Goal: Task Accomplishment & Management: Use online tool/utility

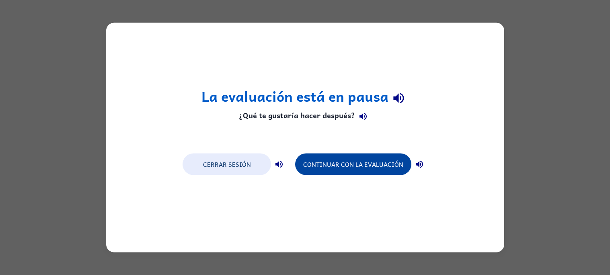
click at [339, 170] on button "Continuar con la evaluación" at bounding box center [353, 165] width 116 height 22
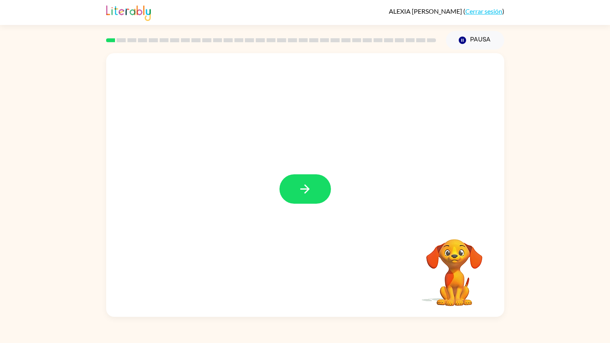
click at [307, 187] on icon "button" at bounding box center [304, 188] width 9 height 9
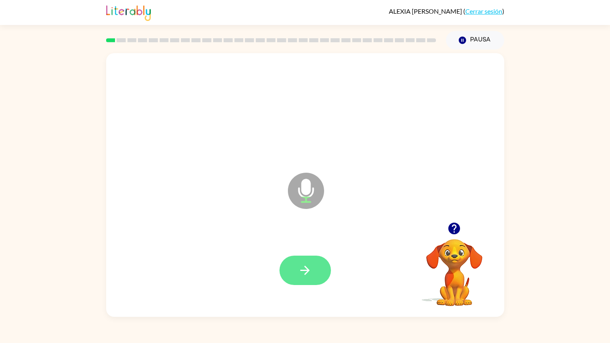
click at [317, 267] on button "button" at bounding box center [305, 269] width 51 height 29
click at [452, 225] on icon "button" at bounding box center [454, 228] width 14 height 14
click at [320, 268] on button "button" at bounding box center [305, 269] width 51 height 29
click at [459, 226] on icon "button" at bounding box center [454, 228] width 12 height 12
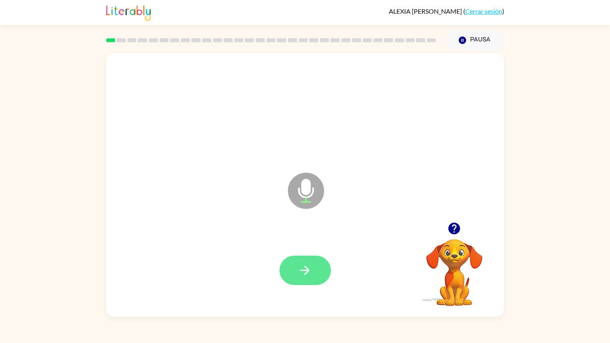
click at [312, 267] on button "button" at bounding box center [305, 269] width 51 height 29
click at [454, 226] on icon "button" at bounding box center [454, 228] width 14 height 14
click at [305, 274] on icon "button" at bounding box center [304, 269] width 9 height 9
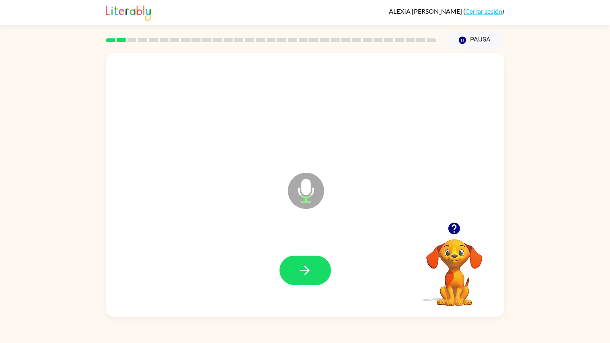
click at [305, 274] on icon "button" at bounding box center [304, 269] width 9 height 9
click at [455, 225] on icon "button" at bounding box center [454, 228] width 14 height 14
click at [308, 275] on icon "button" at bounding box center [305, 270] width 14 height 14
click at [305, 273] on icon "button" at bounding box center [304, 269] width 9 height 9
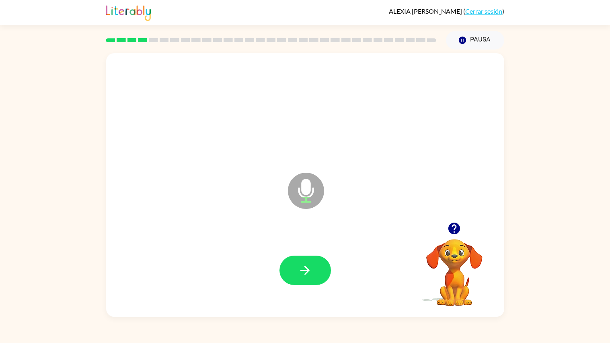
click at [305, 273] on icon "button" at bounding box center [304, 269] width 9 height 9
click at [303, 265] on icon "button" at bounding box center [305, 270] width 14 height 14
click at [453, 228] on icon "button" at bounding box center [454, 228] width 12 height 12
click at [326, 280] on button "button" at bounding box center [305, 269] width 51 height 29
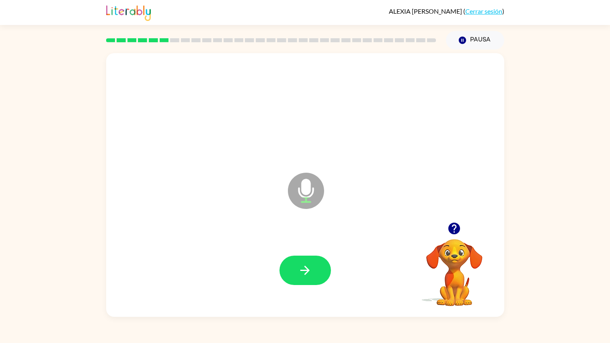
click at [454, 225] on icon "button" at bounding box center [454, 228] width 14 height 14
click at [316, 263] on button "button" at bounding box center [305, 269] width 51 height 29
click at [312, 262] on button "button" at bounding box center [305, 269] width 51 height 29
click at [306, 268] on icon "button" at bounding box center [305, 270] width 14 height 14
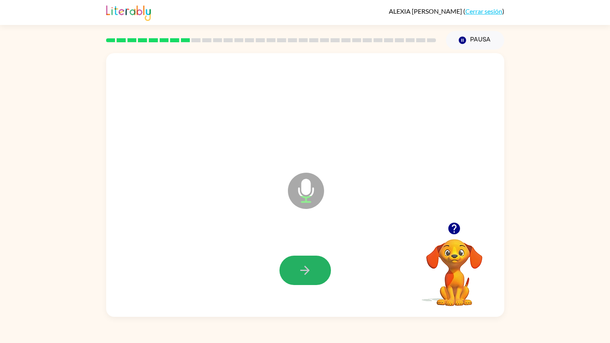
click at [306, 268] on icon "button" at bounding box center [305, 270] width 14 height 14
click at [306, 267] on icon "button" at bounding box center [304, 269] width 9 height 9
click at [452, 234] on icon "button" at bounding box center [454, 228] width 12 height 12
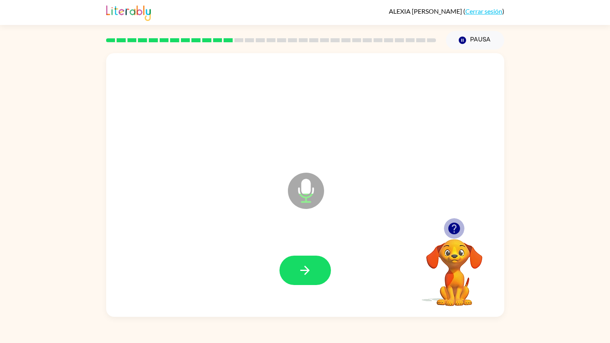
click at [452, 234] on icon "button" at bounding box center [454, 228] width 12 height 12
click at [293, 265] on button "button" at bounding box center [305, 269] width 51 height 29
click at [297, 269] on button "button" at bounding box center [305, 269] width 51 height 29
click at [452, 228] on icon "button" at bounding box center [454, 228] width 12 height 12
click at [321, 266] on button "button" at bounding box center [305, 269] width 51 height 29
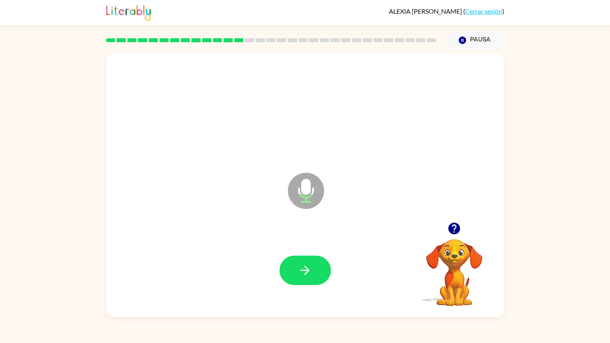
click at [321, 266] on button "button" at bounding box center [305, 269] width 51 height 29
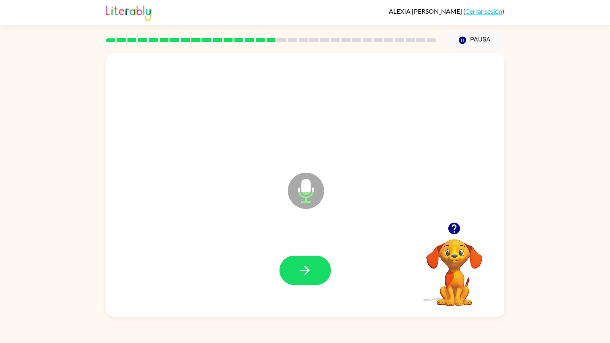
click at [321, 266] on button "button" at bounding box center [305, 269] width 51 height 29
click at [303, 270] on icon "button" at bounding box center [304, 269] width 9 height 9
click at [452, 228] on icon "button" at bounding box center [454, 228] width 12 height 12
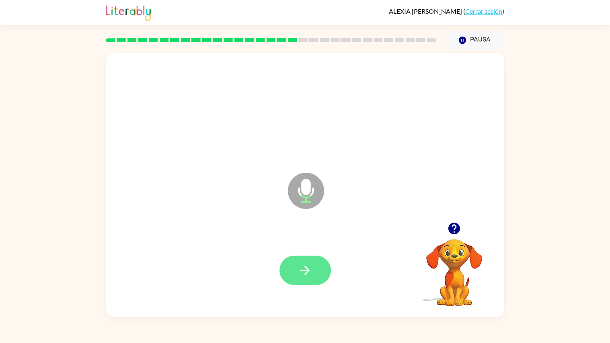
click at [298, 265] on icon "button" at bounding box center [305, 270] width 14 height 14
click at [318, 267] on button "button" at bounding box center [305, 269] width 51 height 29
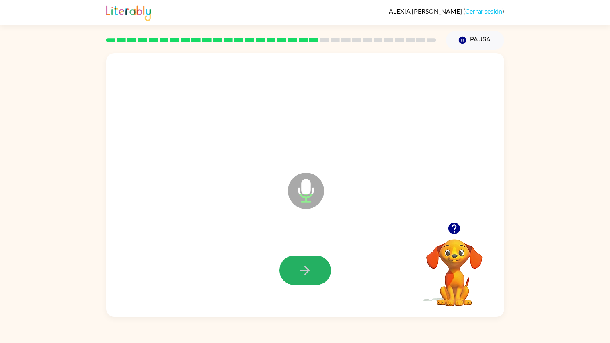
click at [318, 267] on button "button" at bounding box center [305, 269] width 51 height 29
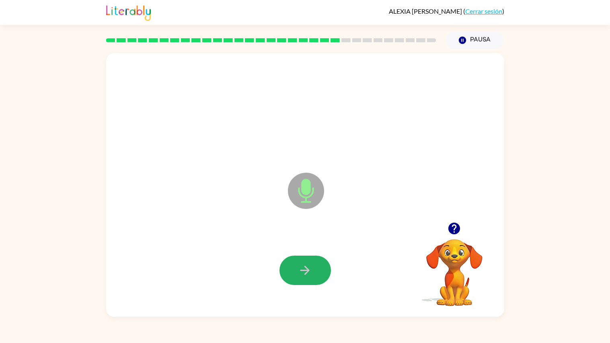
click at [318, 267] on button "button" at bounding box center [305, 269] width 51 height 29
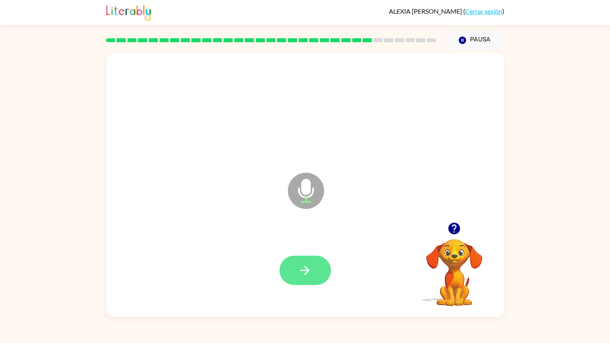
click at [318, 267] on button "button" at bounding box center [305, 269] width 51 height 29
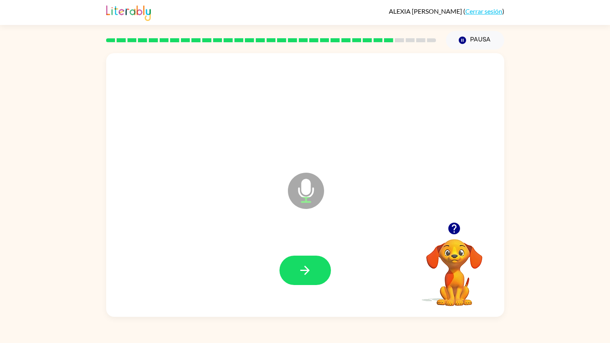
click at [318, 267] on button "button" at bounding box center [305, 269] width 51 height 29
click at [321, 267] on button "button" at bounding box center [305, 269] width 51 height 29
click at [321, 269] on button "button" at bounding box center [305, 269] width 51 height 29
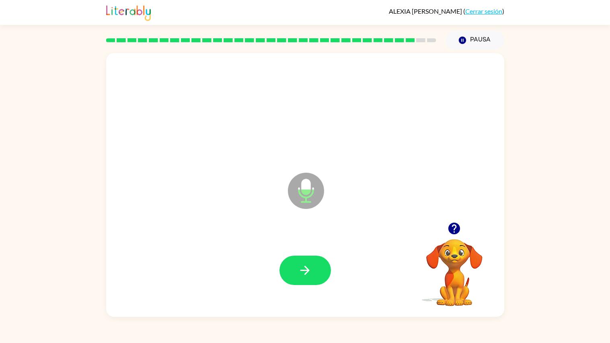
click at [321, 269] on button "button" at bounding box center [305, 269] width 51 height 29
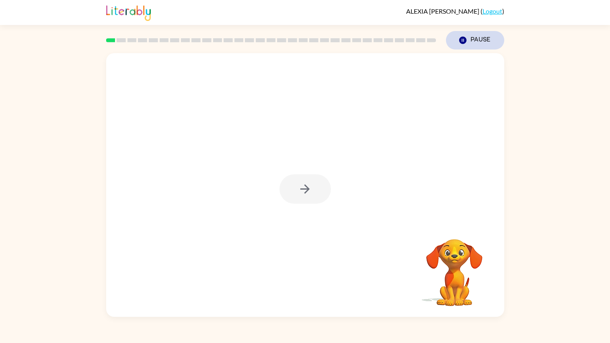
click at [468, 36] on button "Pause Pause" at bounding box center [475, 40] width 58 height 18
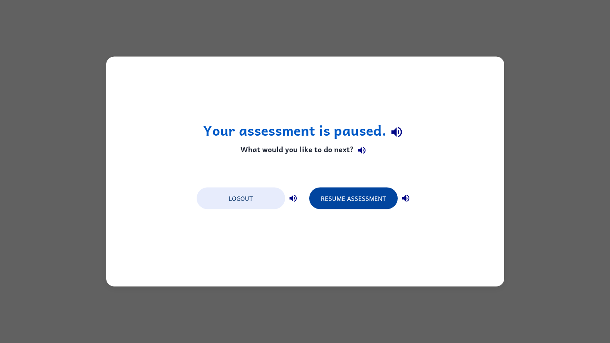
click at [380, 195] on button "Resume Assessment" at bounding box center [353, 198] width 88 height 22
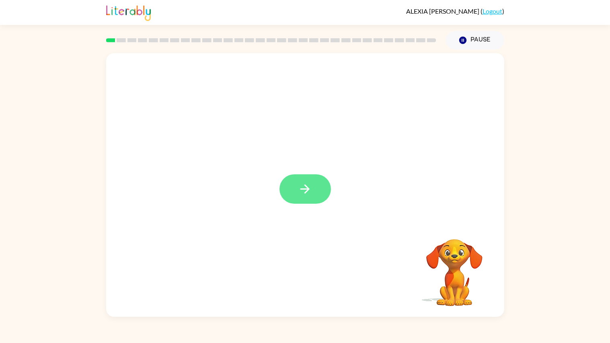
click at [319, 184] on button "button" at bounding box center [305, 188] width 51 height 29
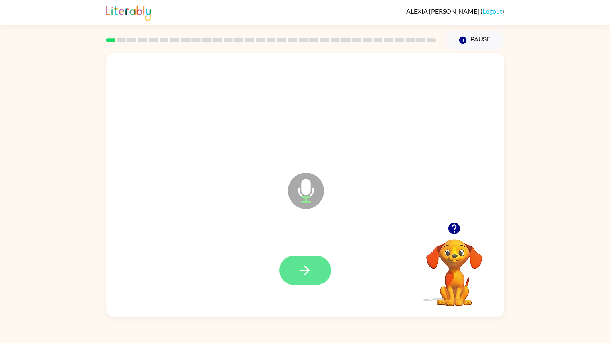
click at [324, 264] on button "button" at bounding box center [305, 269] width 51 height 29
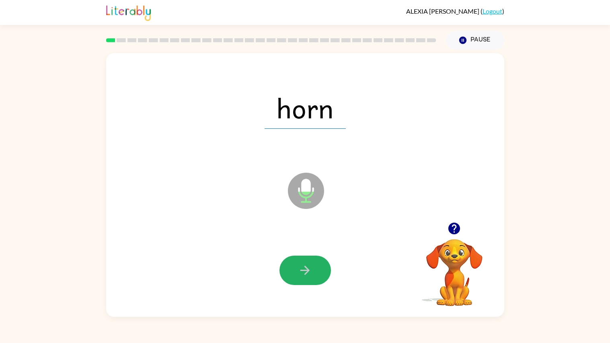
click at [324, 264] on button "button" at bounding box center [305, 269] width 51 height 29
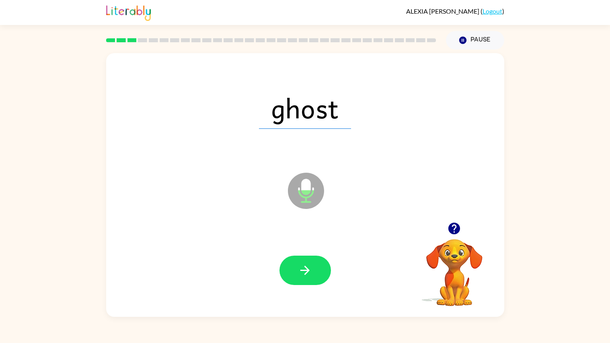
click at [324, 264] on button "button" at bounding box center [305, 269] width 51 height 29
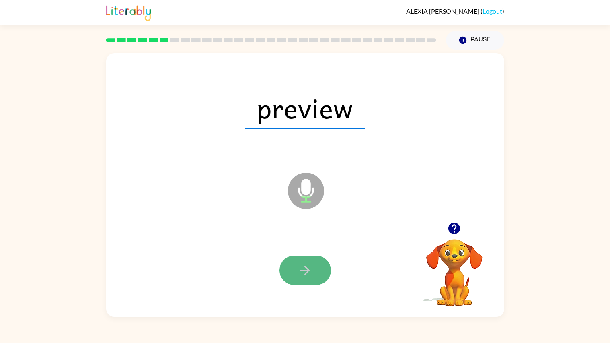
click at [301, 269] on icon "button" at bounding box center [305, 270] width 14 height 14
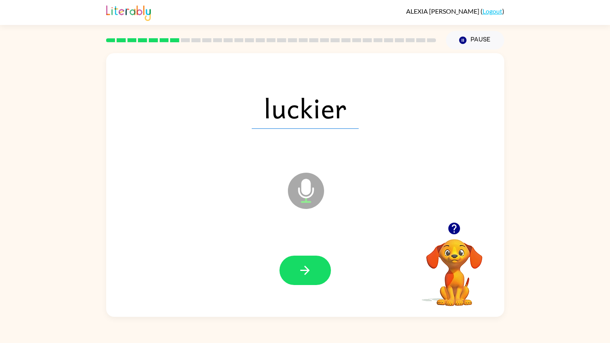
click at [301, 269] on icon "button" at bounding box center [305, 270] width 14 height 14
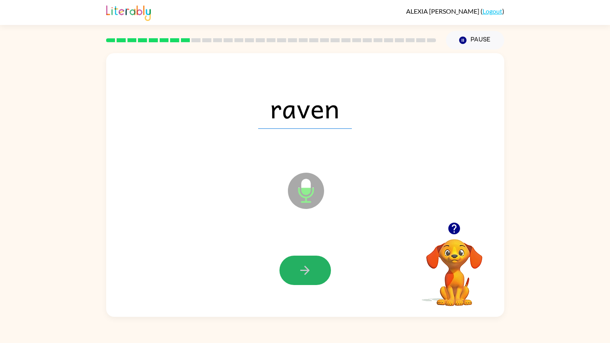
click at [301, 269] on icon "button" at bounding box center [305, 270] width 14 height 14
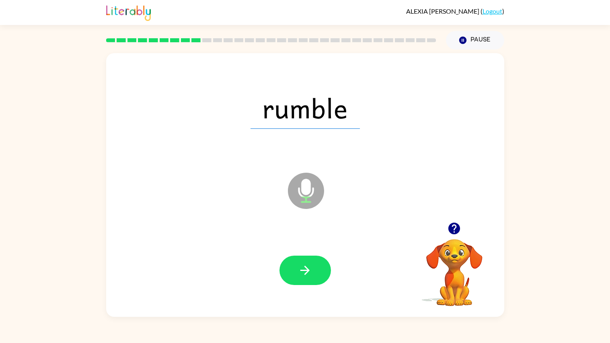
click at [301, 269] on icon "button" at bounding box center [305, 270] width 14 height 14
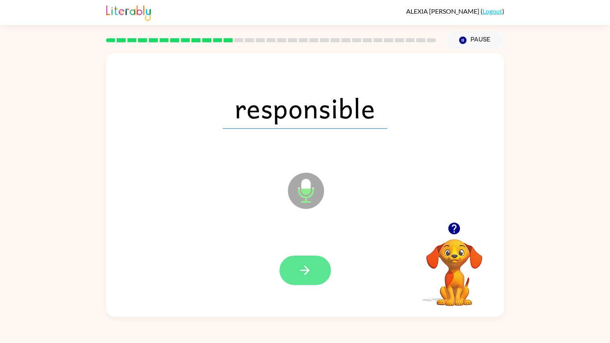
click at [304, 267] on icon "button" at bounding box center [305, 270] width 14 height 14
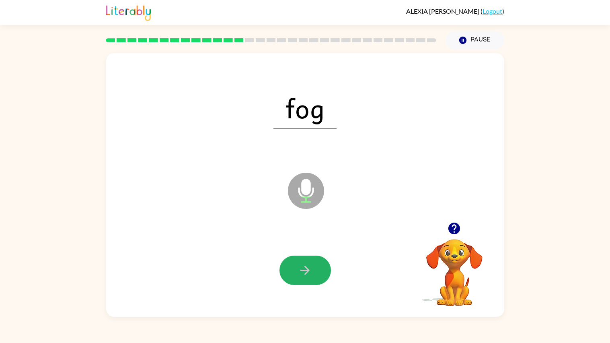
click at [304, 267] on icon "button" at bounding box center [305, 270] width 14 height 14
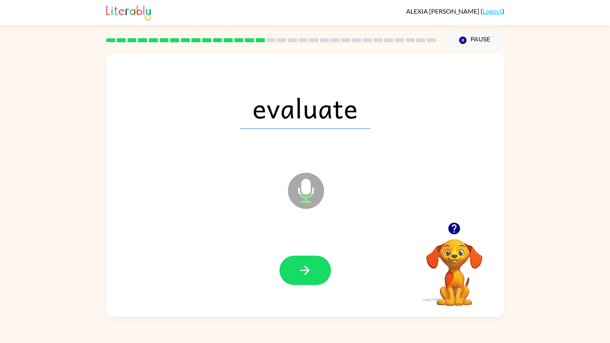
click at [304, 267] on icon "button" at bounding box center [305, 270] width 14 height 14
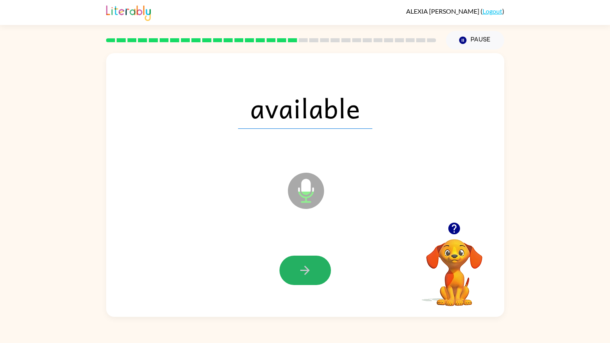
click at [304, 267] on icon "button" at bounding box center [305, 270] width 14 height 14
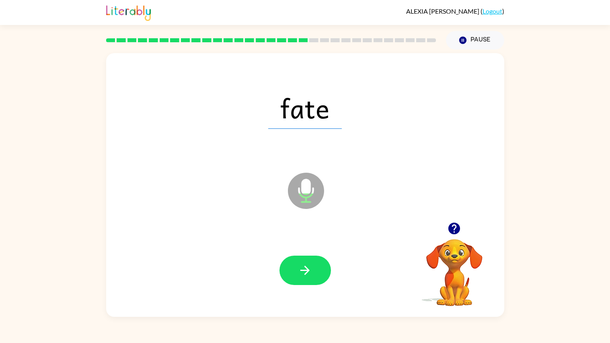
click at [304, 267] on icon "button" at bounding box center [305, 270] width 14 height 14
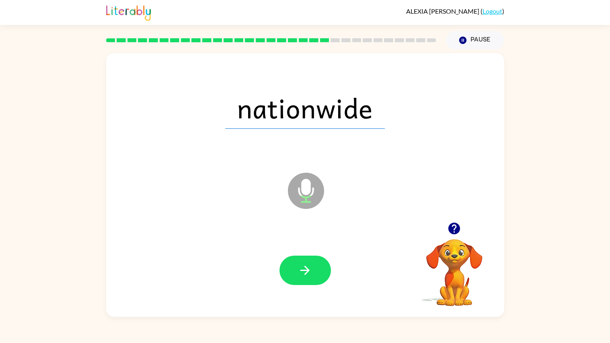
click at [304, 267] on icon "button" at bounding box center [305, 270] width 14 height 14
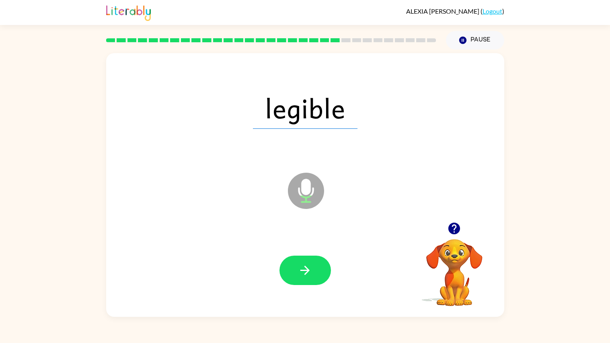
click at [335, 40] on rect at bounding box center [335, 40] width 9 height 4
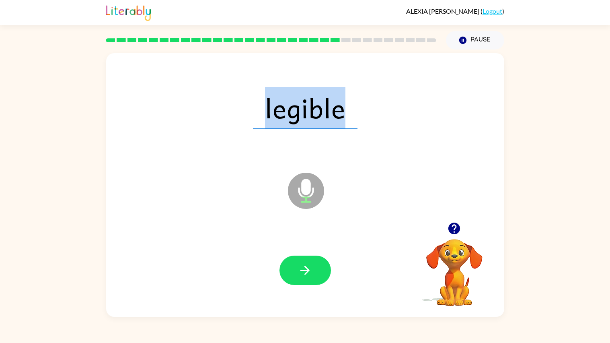
click at [335, 40] on rect at bounding box center [335, 40] width 9 height 4
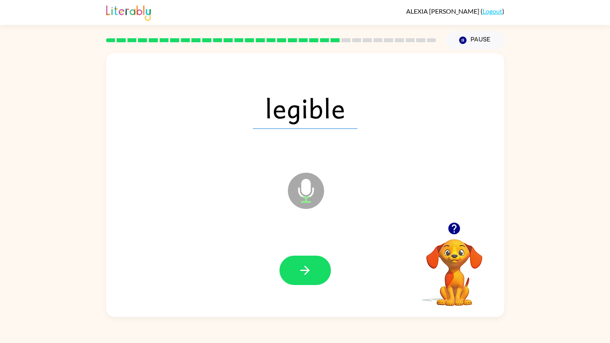
click at [335, 40] on rect at bounding box center [335, 40] width 9 height 4
click at [471, 47] on button "Pause Pause" at bounding box center [475, 40] width 58 height 18
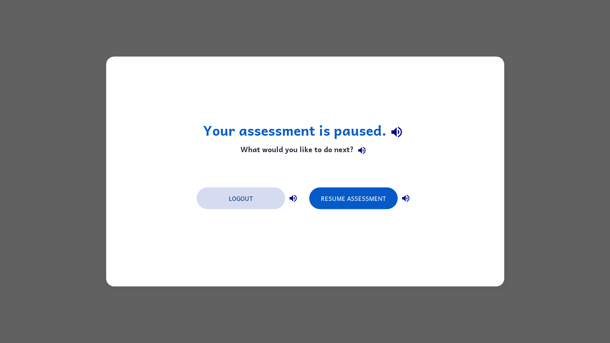
click at [263, 198] on button "Logout" at bounding box center [241, 198] width 88 height 22
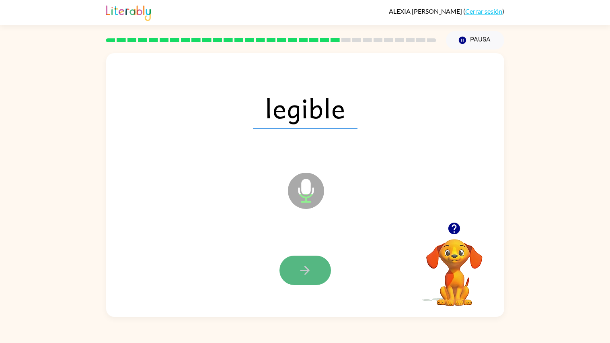
click at [296, 266] on button "button" at bounding box center [305, 269] width 51 height 29
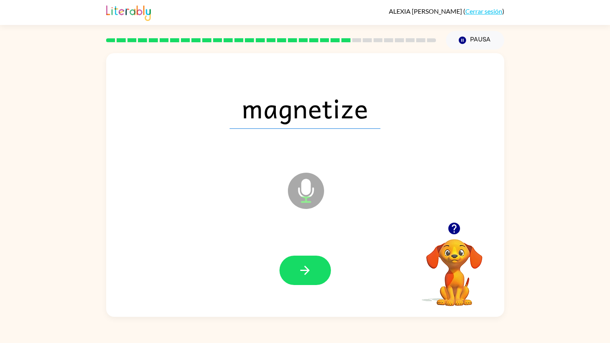
click at [296, 266] on button "button" at bounding box center [305, 269] width 51 height 29
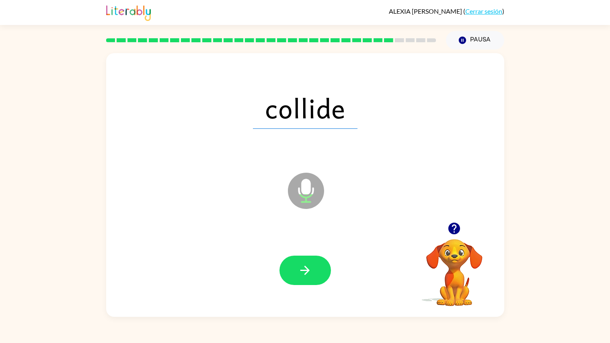
click at [296, 266] on button "button" at bounding box center [305, 269] width 51 height 29
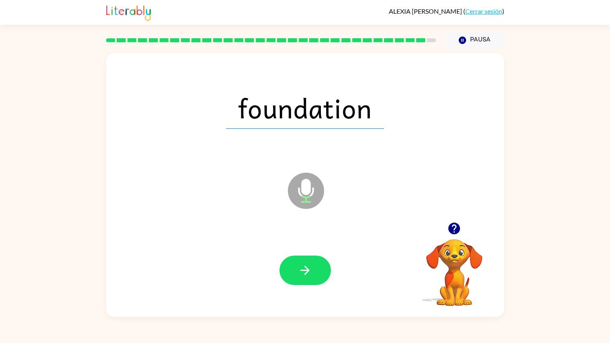
click at [296, 266] on button "button" at bounding box center [305, 269] width 51 height 29
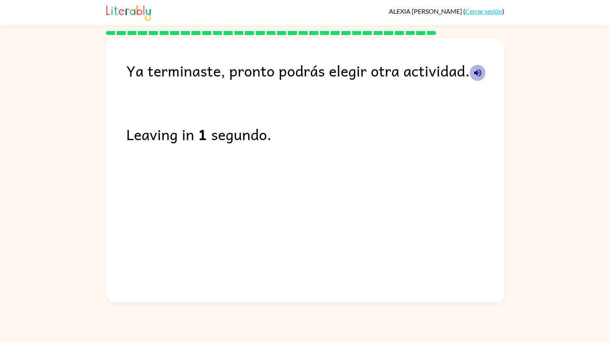
click at [474, 74] on icon "button" at bounding box center [477, 72] width 7 height 7
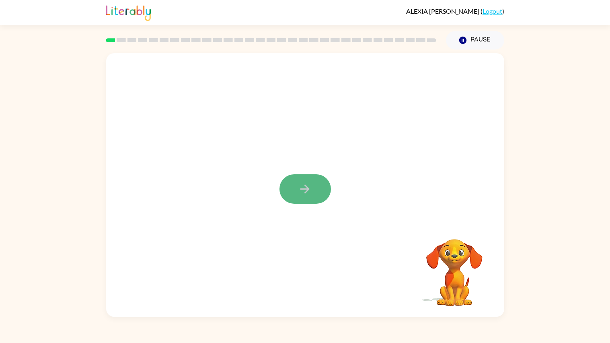
click at [315, 176] on button "button" at bounding box center [305, 188] width 51 height 29
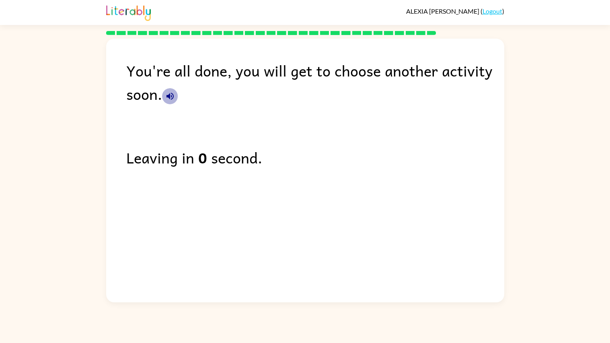
click at [168, 98] on icon "button" at bounding box center [169, 95] width 7 height 7
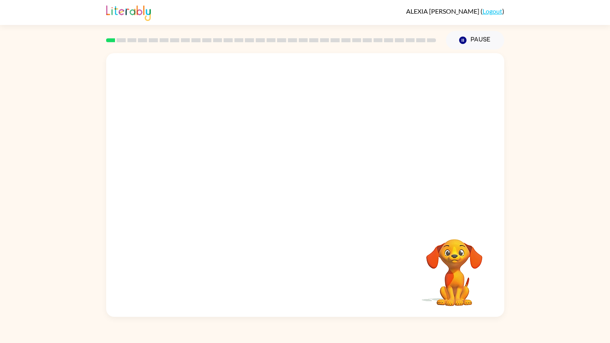
click at [196, 171] on video "Your browser must support playing .mp4 files to use Literably. Please try using…" at bounding box center [305, 137] width 398 height 169
click at [197, 171] on video "Your browser must support playing .mp4 files to use Literably. Please try using…" at bounding box center [305, 137] width 398 height 169
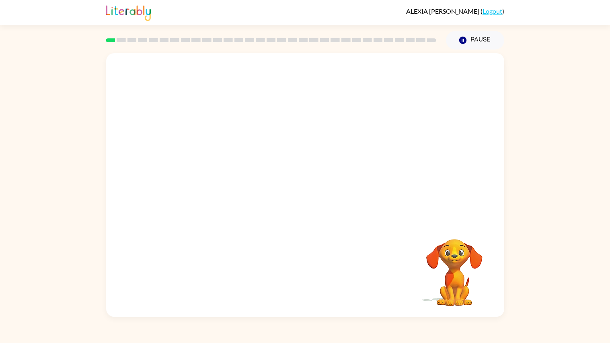
click at [197, 171] on video "Your browser must support playing .mp4 files to use Literably. Please try using…" at bounding box center [305, 137] width 398 height 169
click at [195, 177] on video "Your browser must support playing .mp4 files to use Literably. Please try using…" at bounding box center [305, 137] width 398 height 169
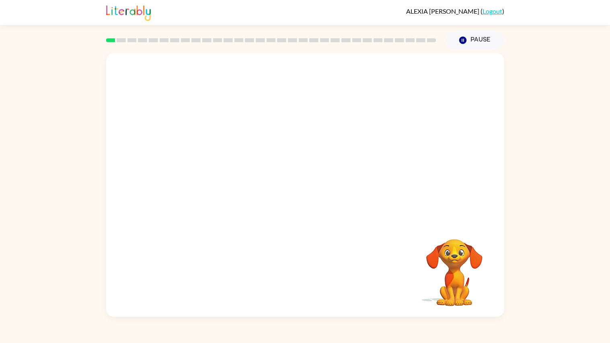
click at [191, 174] on video "Your browser must support playing .mp4 files to use Literably. Please try using…" at bounding box center [305, 137] width 398 height 169
click at [304, 183] on div at bounding box center [305, 188] width 51 height 29
click at [305, 187] on div at bounding box center [305, 188] width 51 height 29
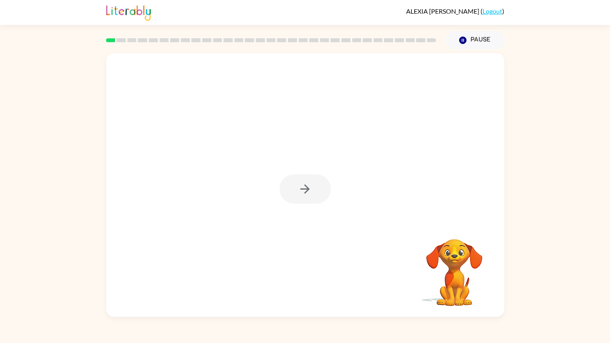
click at [305, 187] on icon "button" at bounding box center [305, 189] width 14 height 14
click at [305, 187] on div at bounding box center [305, 188] width 51 height 29
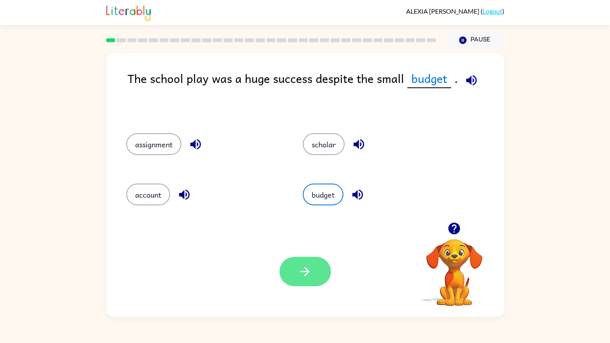
click at [314, 266] on button "button" at bounding box center [305, 271] width 51 height 29
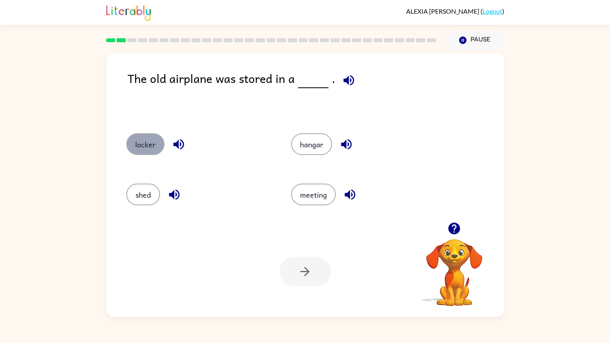
click at [152, 148] on button "locker" at bounding box center [145, 144] width 38 height 22
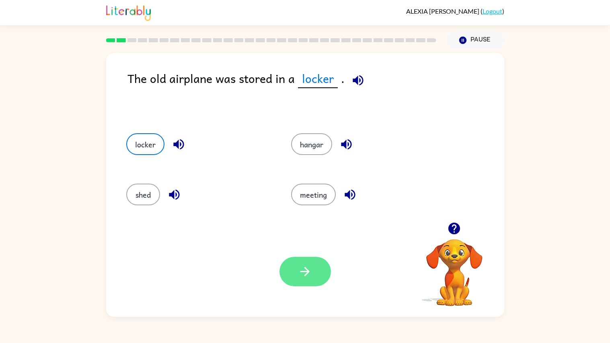
click at [307, 267] on icon "button" at bounding box center [305, 271] width 14 height 14
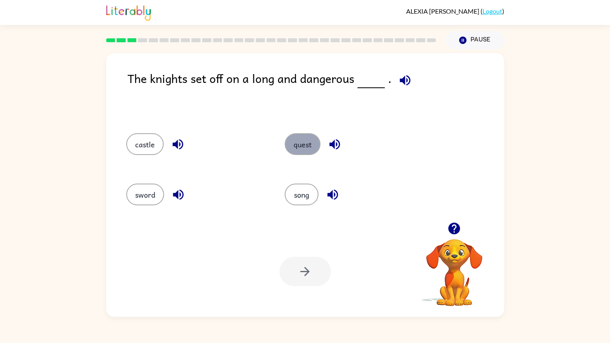
click at [297, 146] on button "quest" at bounding box center [303, 144] width 36 height 22
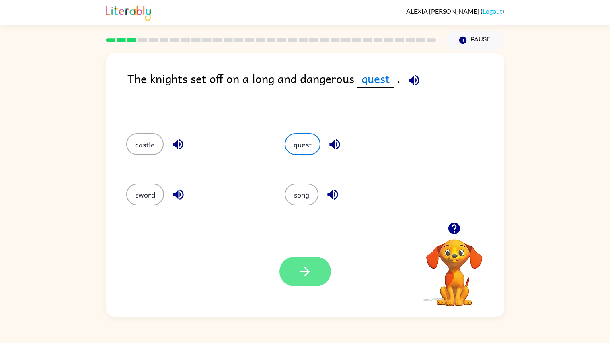
click at [319, 267] on button "button" at bounding box center [305, 271] width 51 height 29
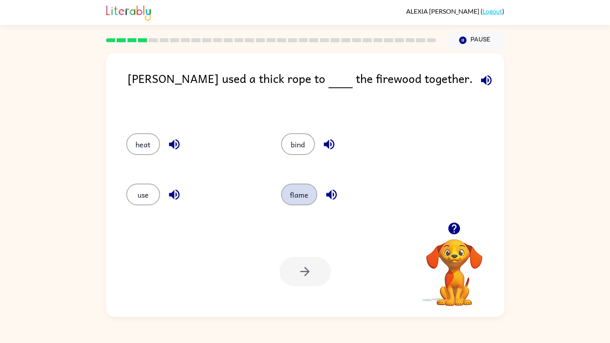
click at [302, 198] on button "flame" at bounding box center [299, 194] width 36 height 22
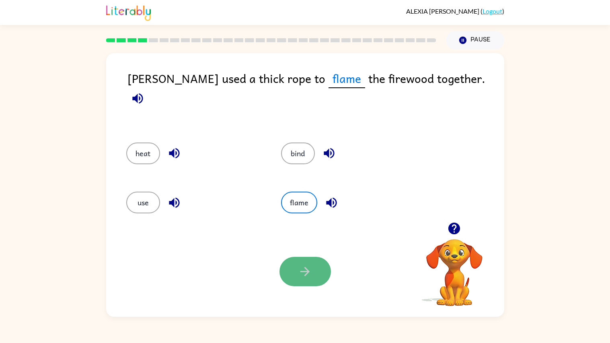
click at [309, 261] on button "button" at bounding box center [305, 271] width 51 height 29
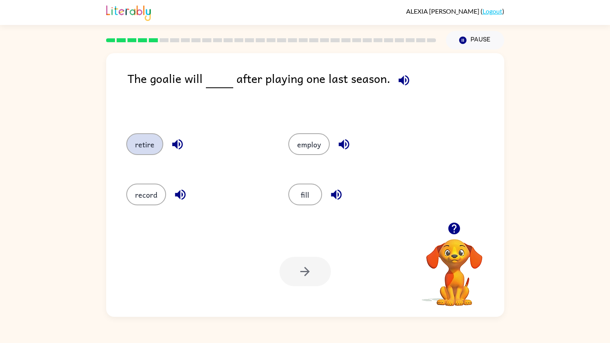
click at [142, 142] on button "retire" at bounding box center [144, 144] width 37 height 22
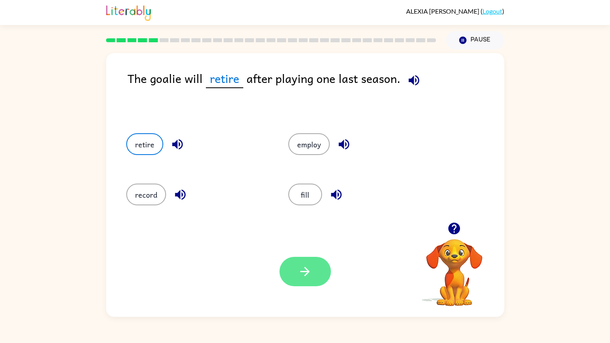
click at [311, 267] on icon "button" at bounding box center [305, 271] width 14 height 14
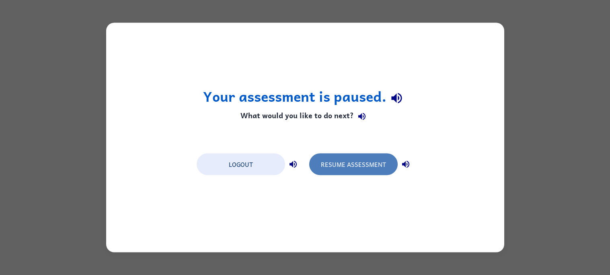
click at [367, 165] on button "Resume Assessment" at bounding box center [353, 165] width 88 height 22
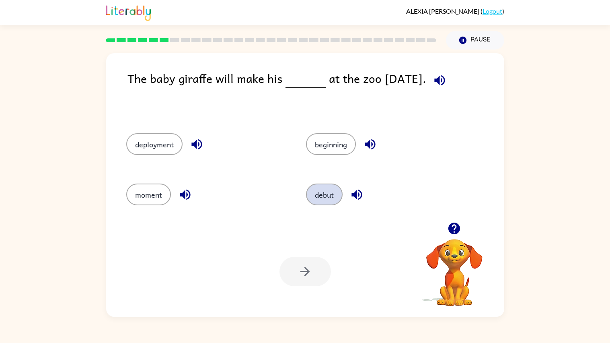
click at [317, 193] on button "debut" at bounding box center [324, 194] width 37 height 22
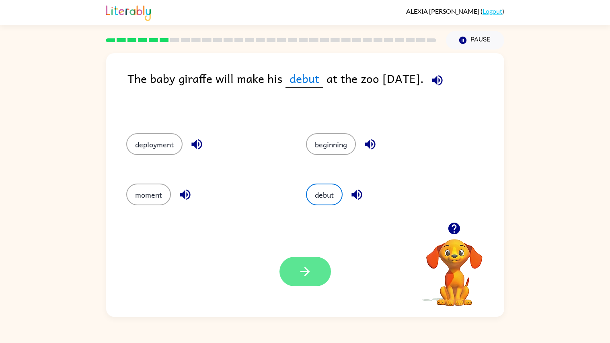
click at [310, 268] on icon "button" at bounding box center [305, 271] width 14 height 14
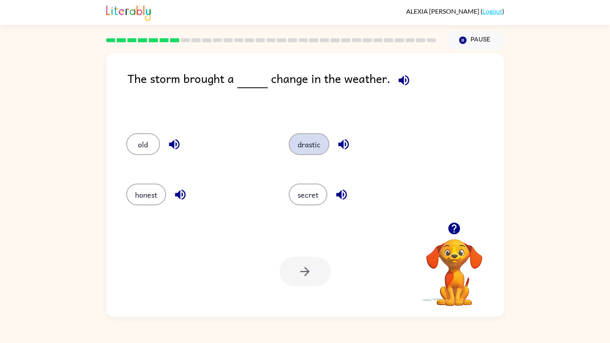
click at [314, 140] on button "drastic" at bounding box center [309, 144] width 41 height 22
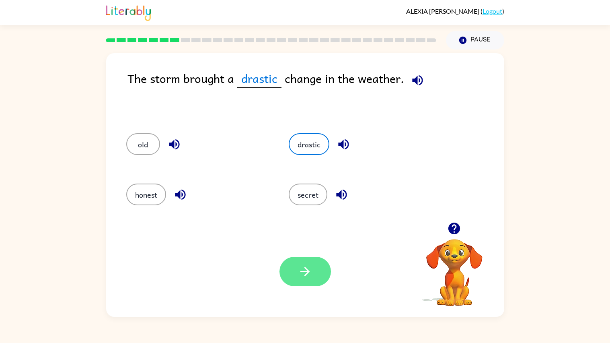
click at [311, 274] on icon "button" at bounding box center [305, 271] width 14 height 14
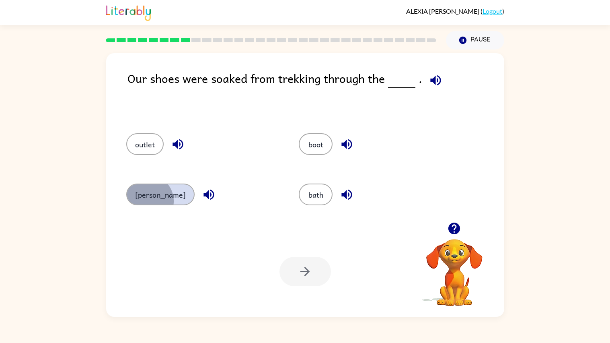
click at [147, 201] on button "[PERSON_NAME]" at bounding box center [160, 194] width 68 height 22
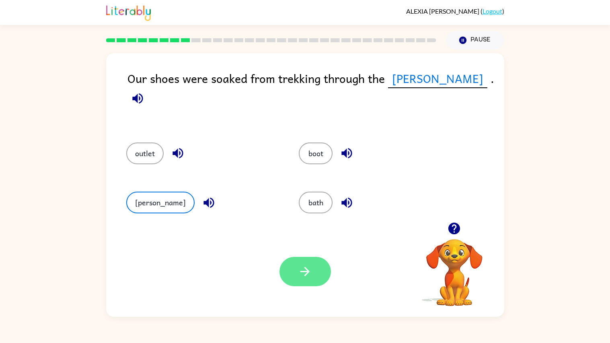
click at [314, 261] on button "button" at bounding box center [305, 271] width 51 height 29
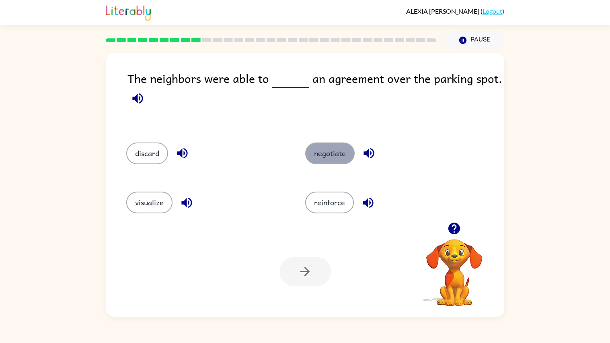
click at [341, 155] on button "negotiate" at bounding box center [329, 153] width 49 height 22
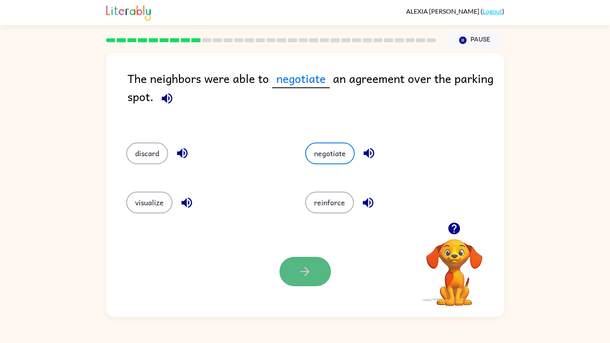
click at [311, 273] on icon "button" at bounding box center [305, 271] width 14 height 14
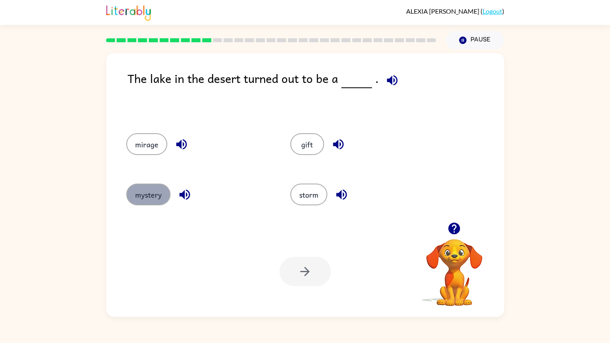
click at [158, 195] on button "mystery" at bounding box center [148, 194] width 44 height 22
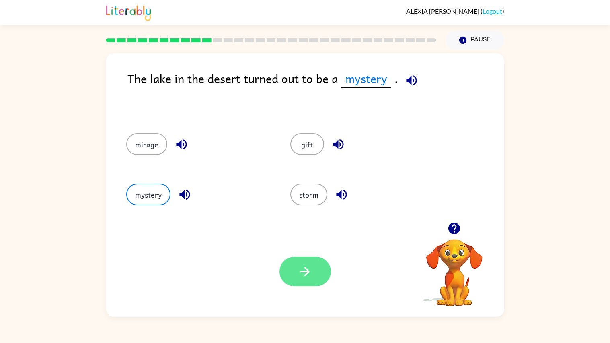
click at [310, 267] on icon "button" at bounding box center [305, 271] width 14 height 14
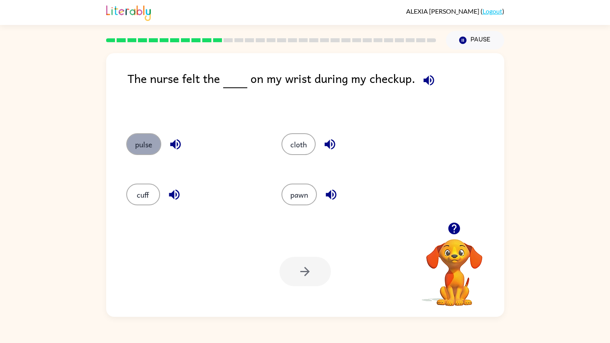
click at [138, 145] on button "pulse" at bounding box center [143, 144] width 35 height 22
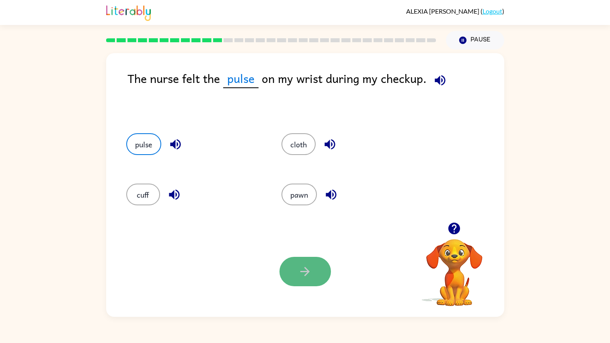
click at [309, 261] on button "button" at bounding box center [305, 271] width 51 height 29
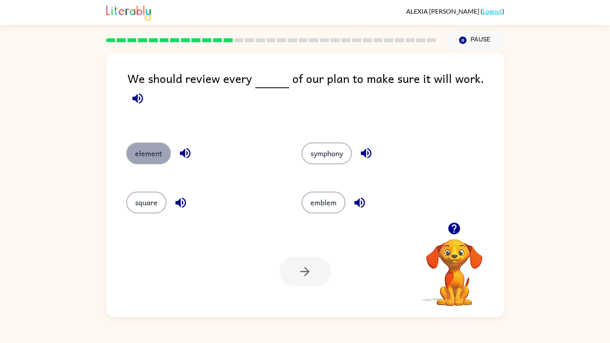
click at [150, 148] on button "element" at bounding box center [148, 153] width 45 height 22
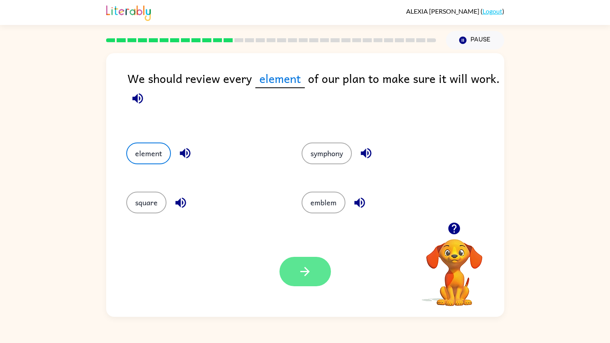
click at [296, 267] on button "button" at bounding box center [305, 271] width 51 height 29
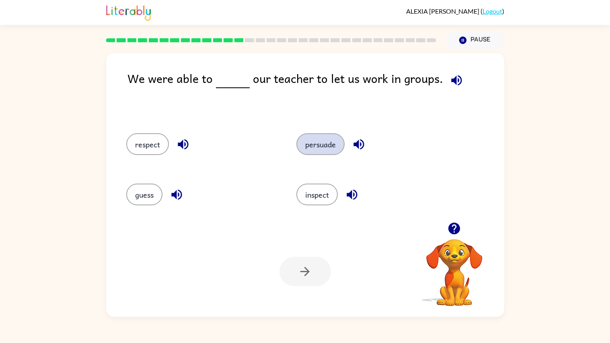
click at [325, 139] on button "persuade" at bounding box center [320, 144] width 48 height 22
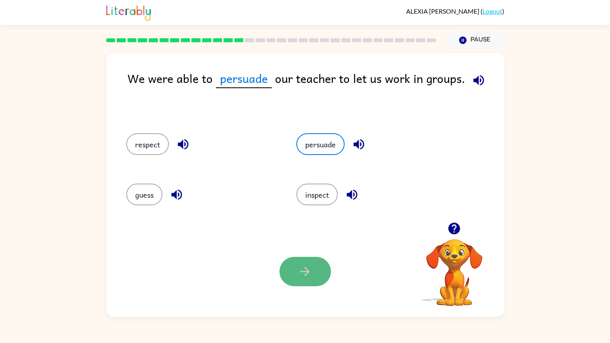
click at [308, 274] on icon "button" at bounding box center [305, 271] width 14 height 14
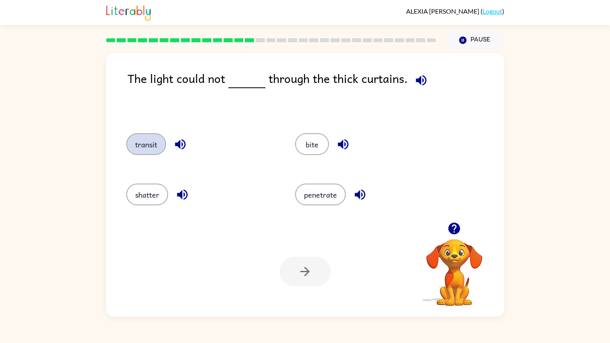
click at [146, 147] on button "transit" at bounding box center [146, 144] width 40 height 22
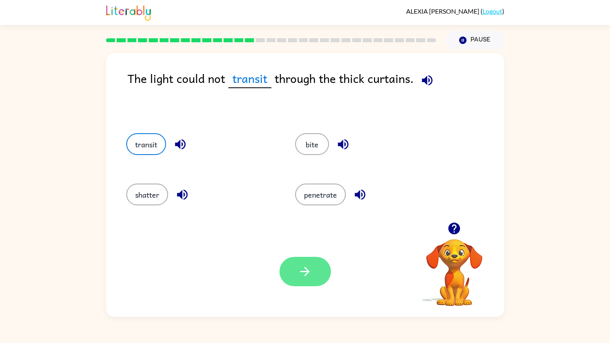
click at [290, 267] on button "button" at bounding box center [305, 271] width 51 height 29
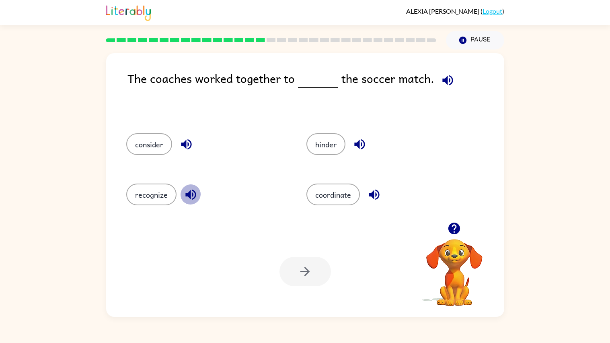
click at [190, 193] on icon "button" at bounding box center [191, 194] width 14 height 14
